Goal: Information Seeking & Learning: Learn about a topic

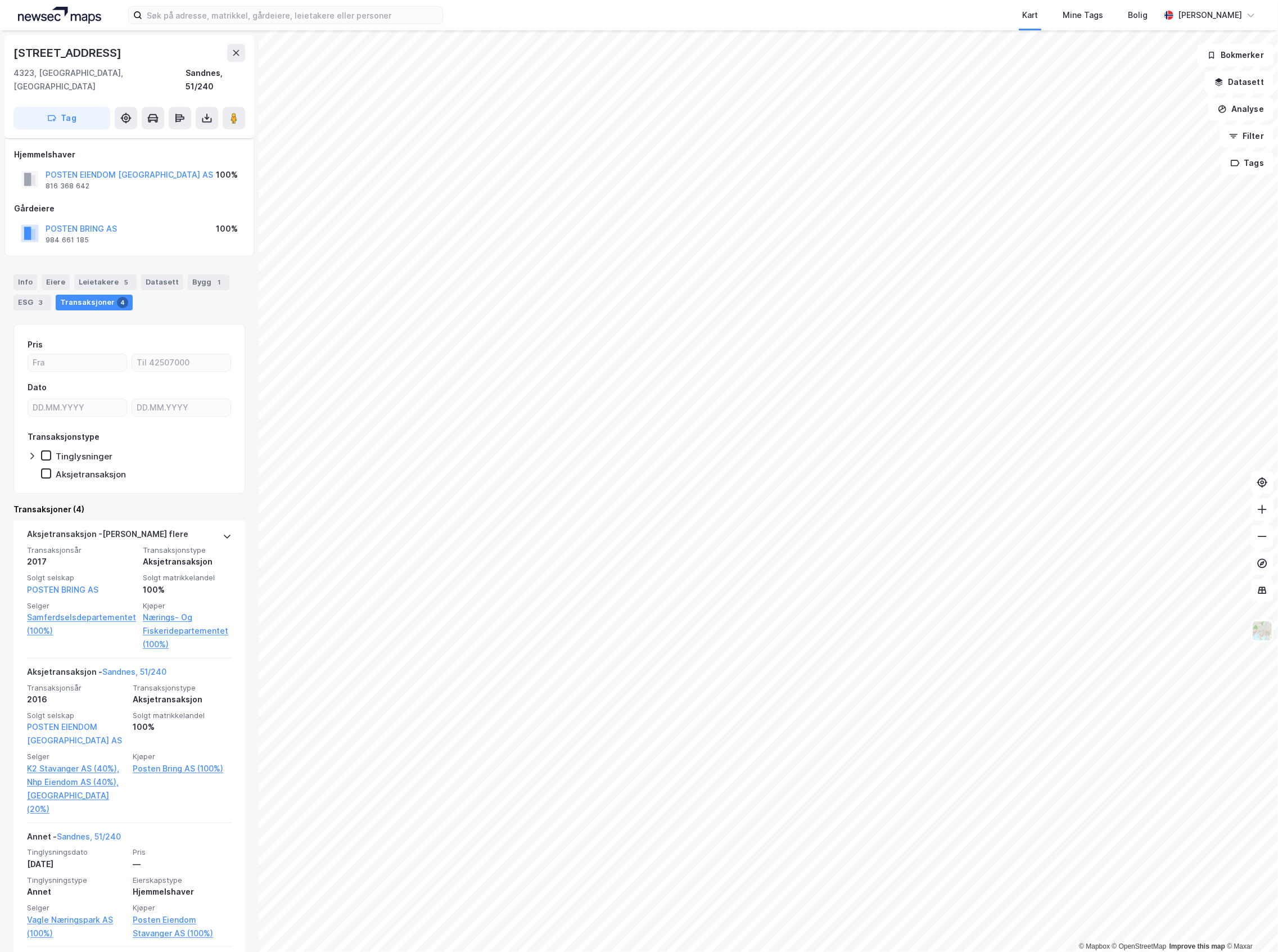
scroll to position [119, 0]
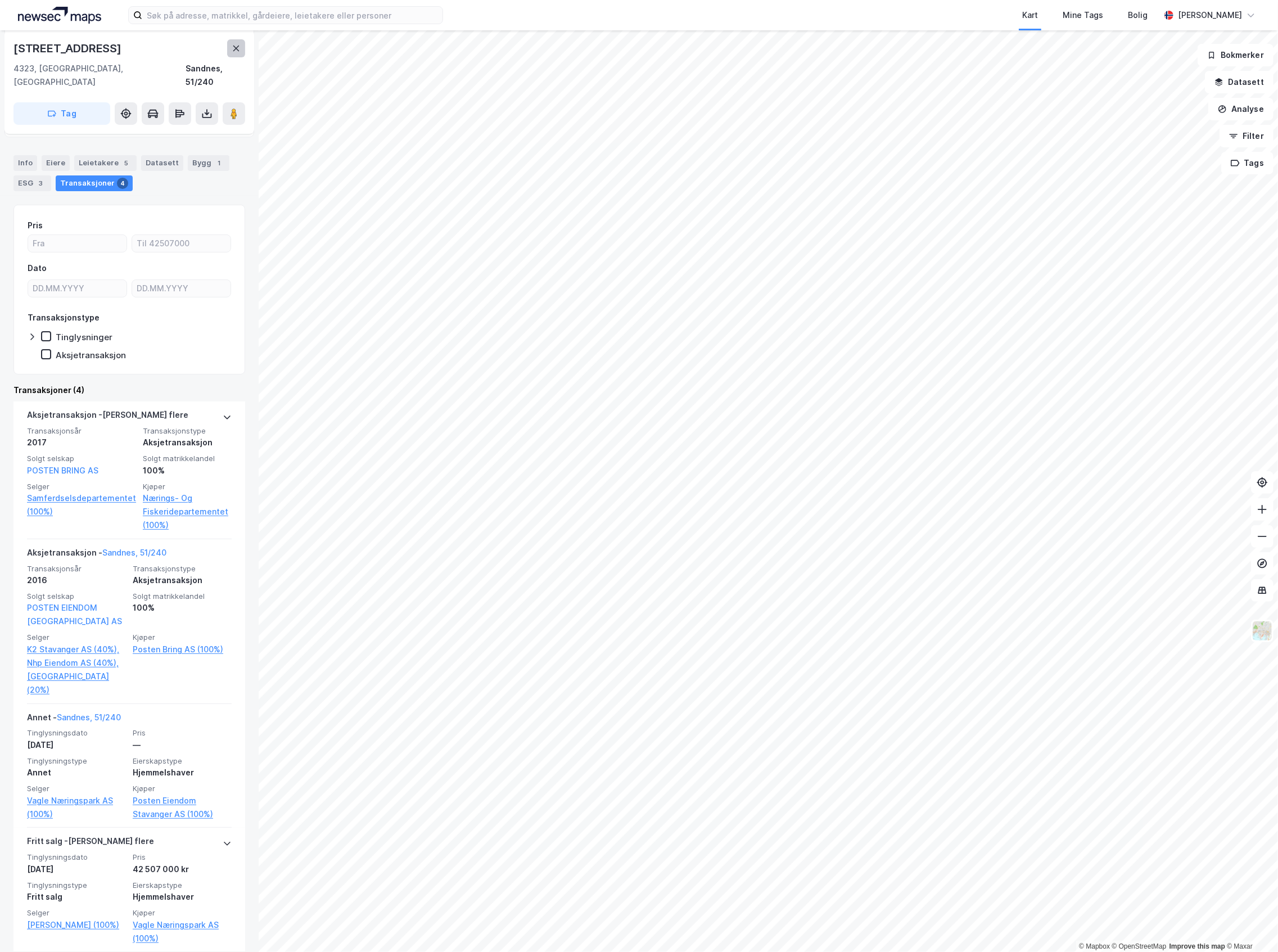
click at [235, 48] on icon at bounding box center [237, 48] width 6 height 5
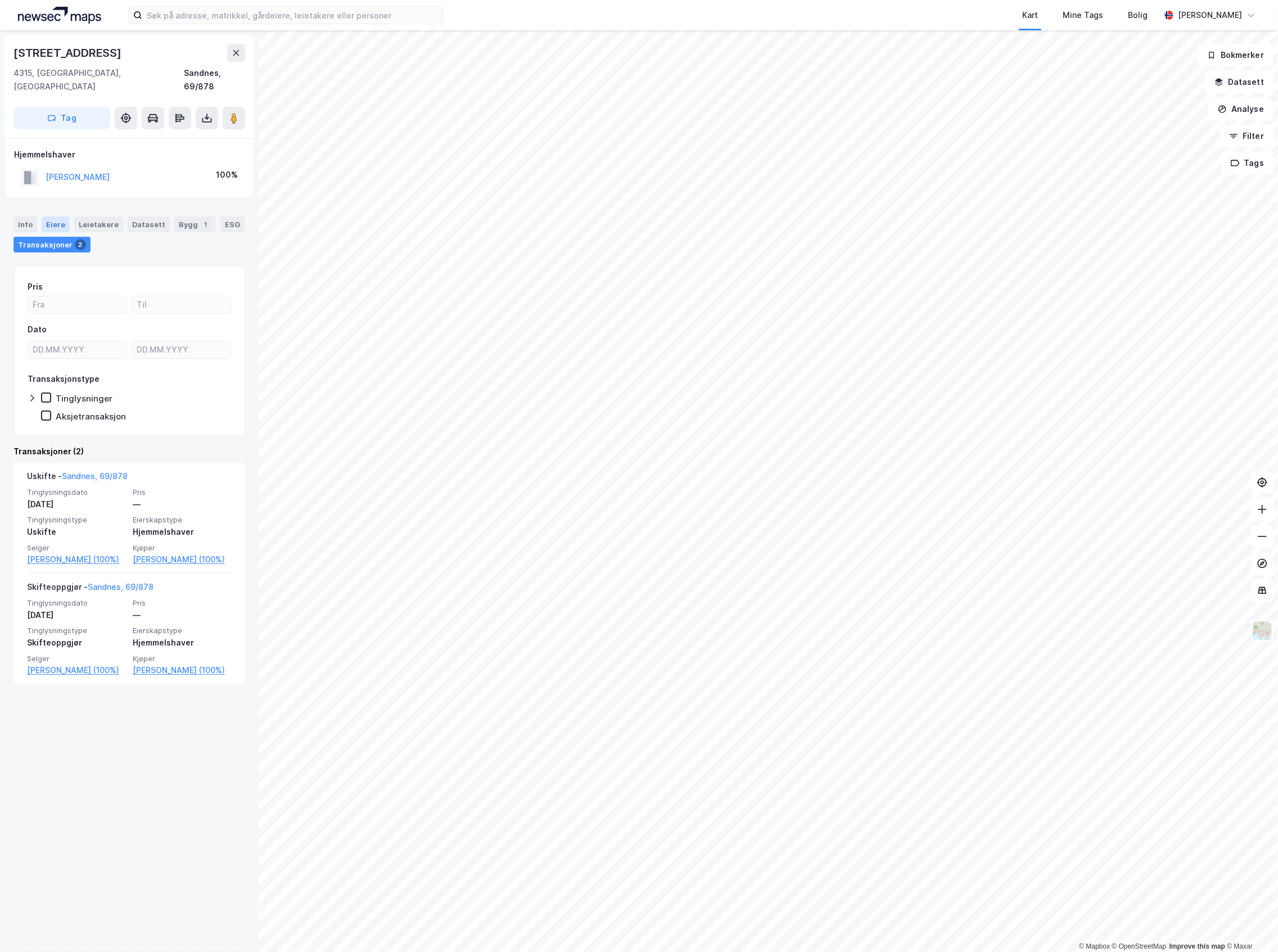
click at [48, 216] on div "Eiere" at bounding box center [55, 224] width 28 height 16
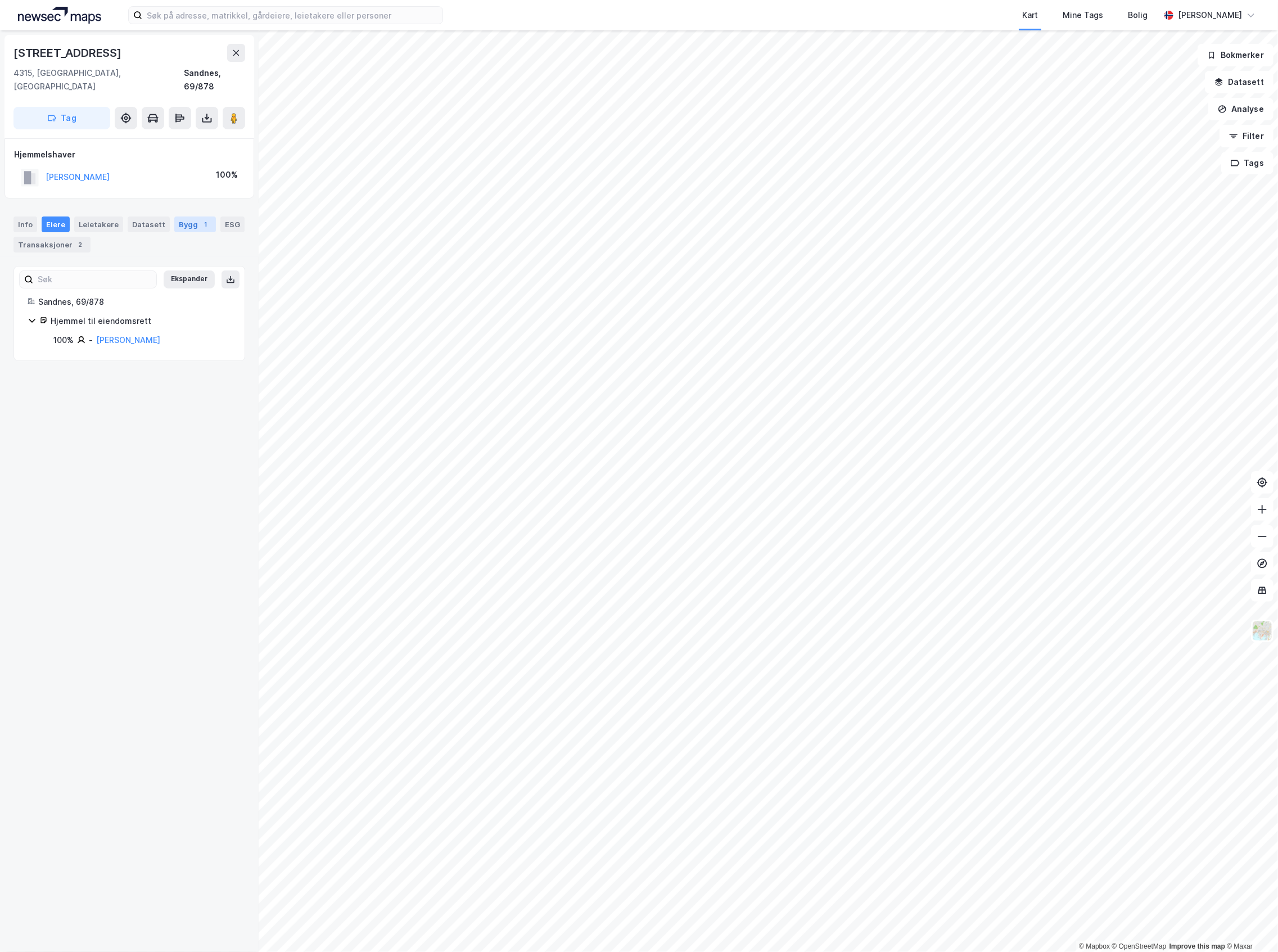
click at [189, 216] on div "Bygg 1" at bounding box center [195, 224] width 41 height 16
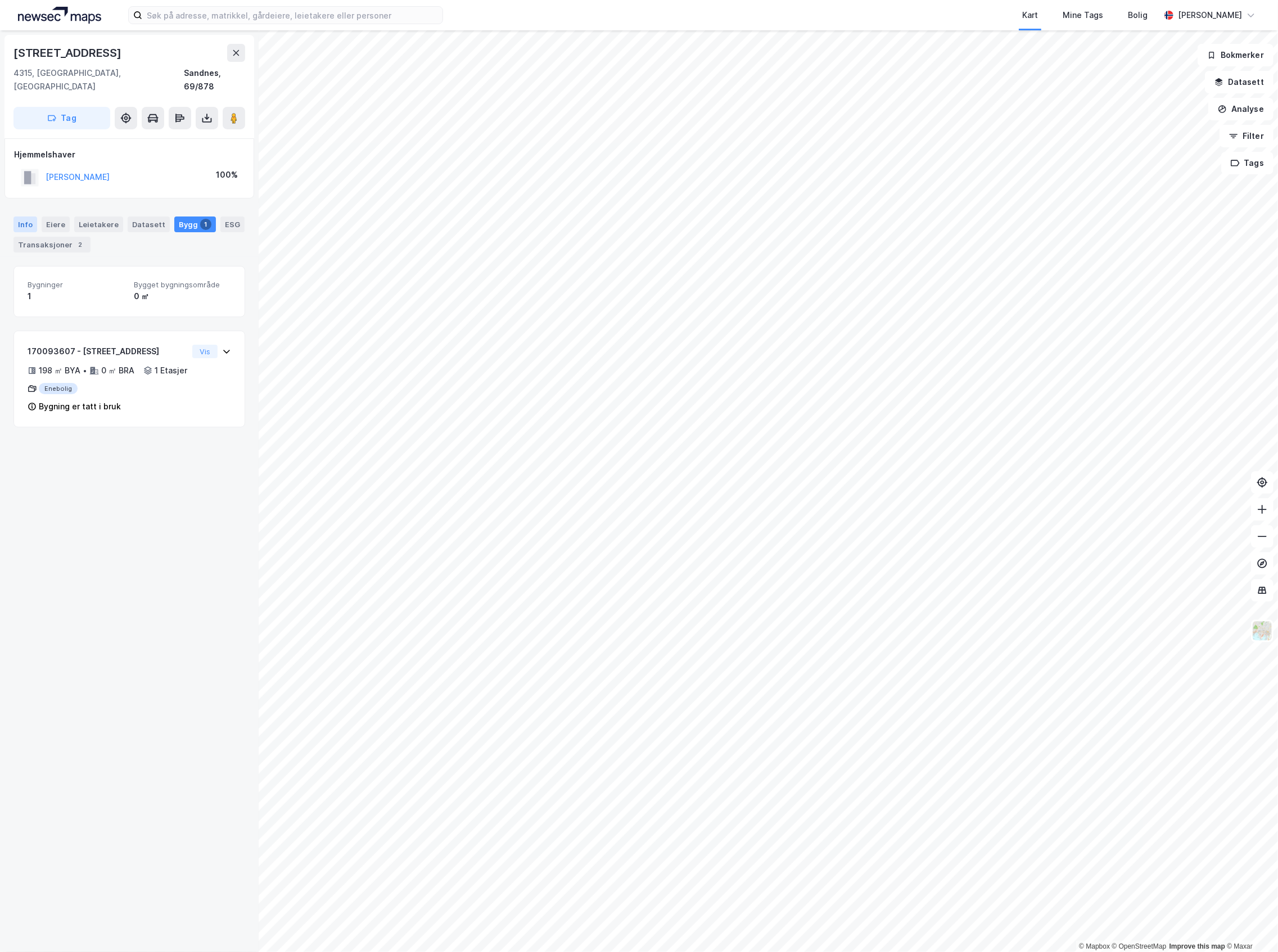
click at [32, 216] on div "Info" at bounding box center [25, 224] width 23 height 16
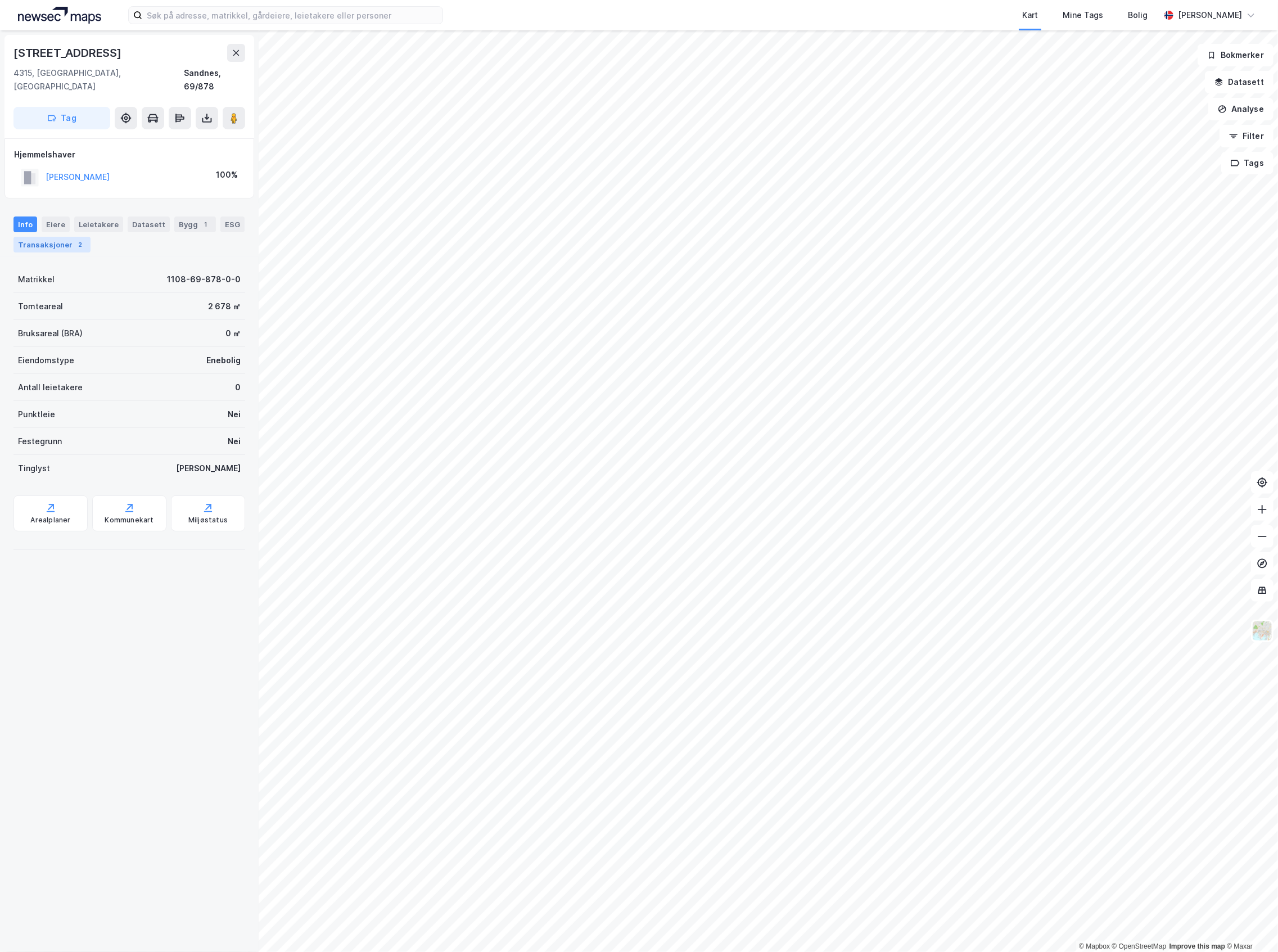
click at [91, 237] on div "Transaksjoner 2" at bounding box center [52, 244] width 77 height 16
